Goal: Task Accomplishment & Management: Manage account settings

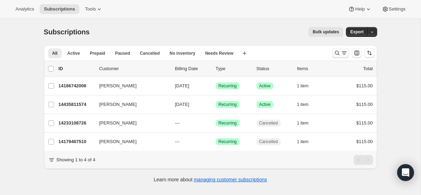
click at [337, 52] on icon "Search and filter results" at bounding box center [337, 52] width 7 height 7
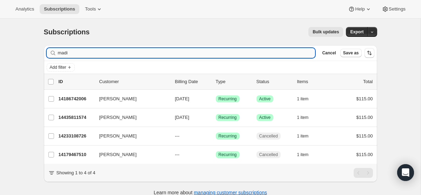
click at [144, 56] on input "madi" at bounding box center [186, 53] width 257 height 10
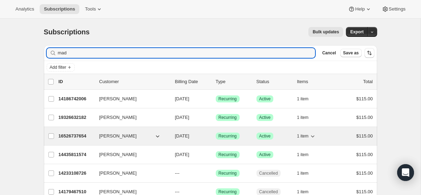
type input "mad"
click at [94, 137] on div "16526737654 [PERSON_NAME] [DATE] Success Recurring Success Active 1 item $115.00" at bounding box center [216, 136] width 314 height 10
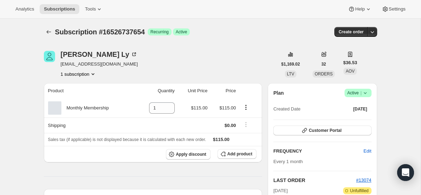
click at [360, 94] on span "Active |" at bounding box center [357, 92] width 21 height 7
click at [356, 118] on span "Cancel subscription" at bounding box center [356, 118] width 40 height 5
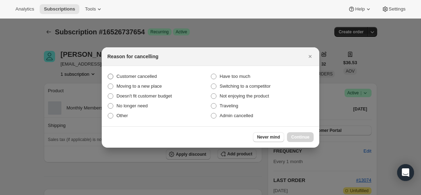
click at [112, 77] on span ":r3m:" at bounding box center [111, 77] width 6 height 6
click at [108, 74] on input "Customer cancelled" at bounding box center [108, 74] width 0 height 0
radio input "true"
click at [306, 136] on span "Continue" at bounding box center [300, 137] width 18 height 6
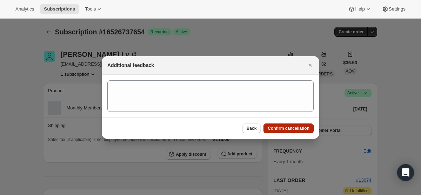
click at [275, 130] on span "Confirm cancellation" at bounding box center [289, 129] width 42 height 6
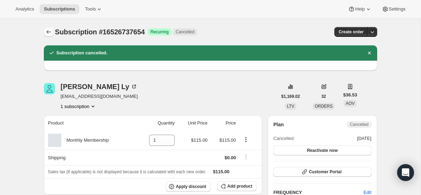
click at [49, 34] on icon "Subscriptions" at bounding box center [48, 31] width 7 height 7
